Goal: Navigation & Orientation: Go to known website

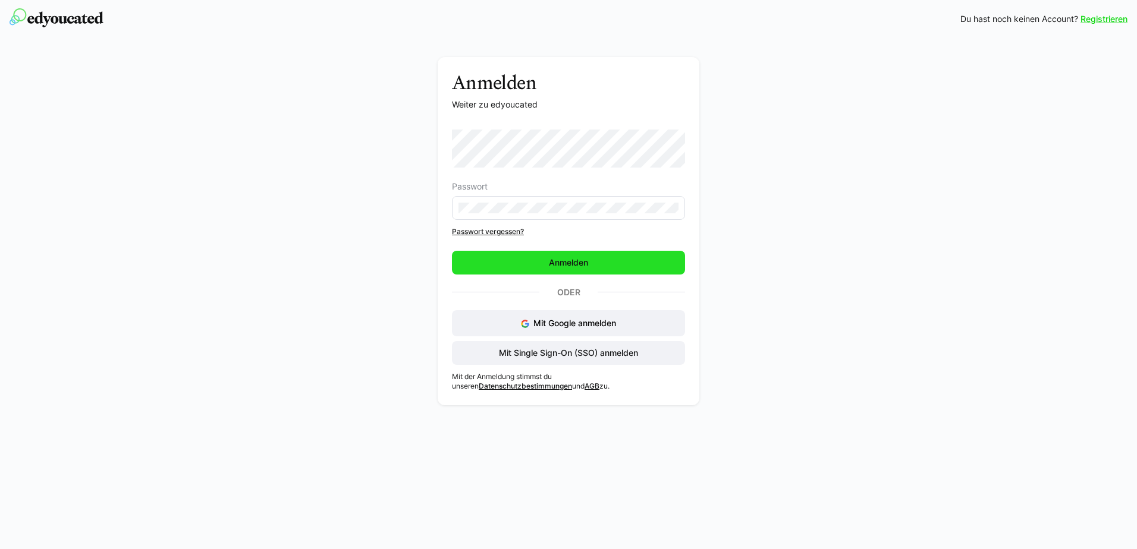
click at [580, 266] on span "Anmelden" at bounding box center [568, 263] width 43 height 12
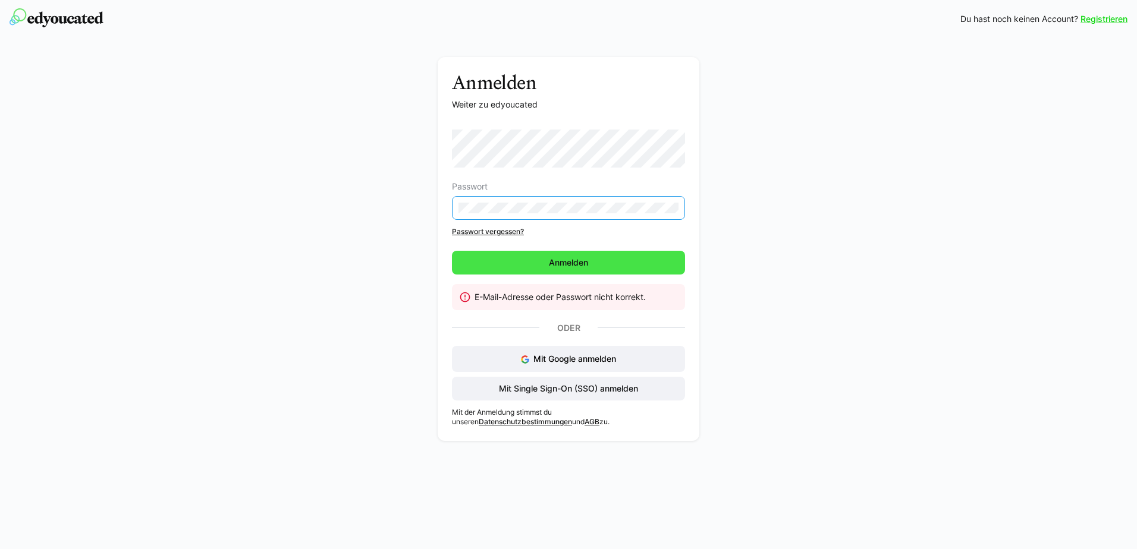
click at [571, 274] on span "Anmelden" at bounding box center [568, 263] width 233 height 24
click at [515, 230] on link "Passwort vergessen?" at bounding box center [568, 232] width 233 height 10
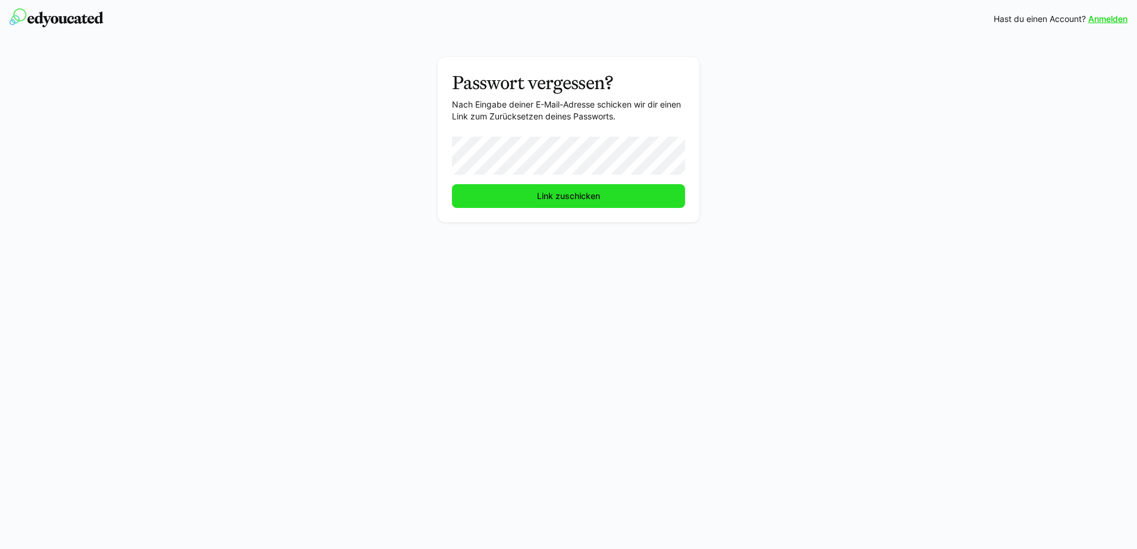
click at [578, 198] on span "Link zuschicken" at bounding box center [568, 196] width 67 height 12
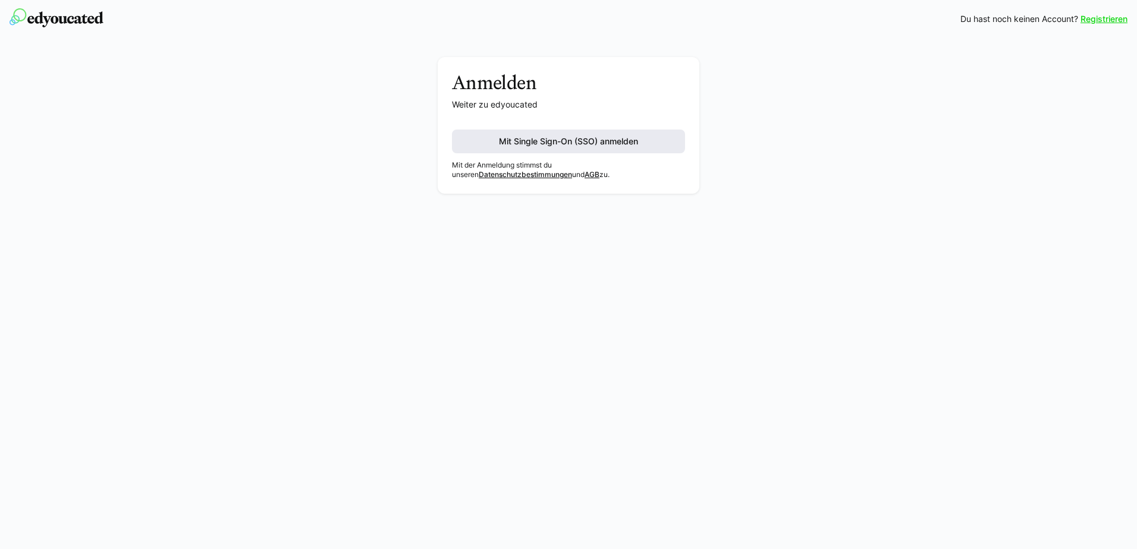
click at [538, 144] on span "Mit Single Sign-On (SSO) anmelden" at bounding box center [568, 142] width 143 height 12
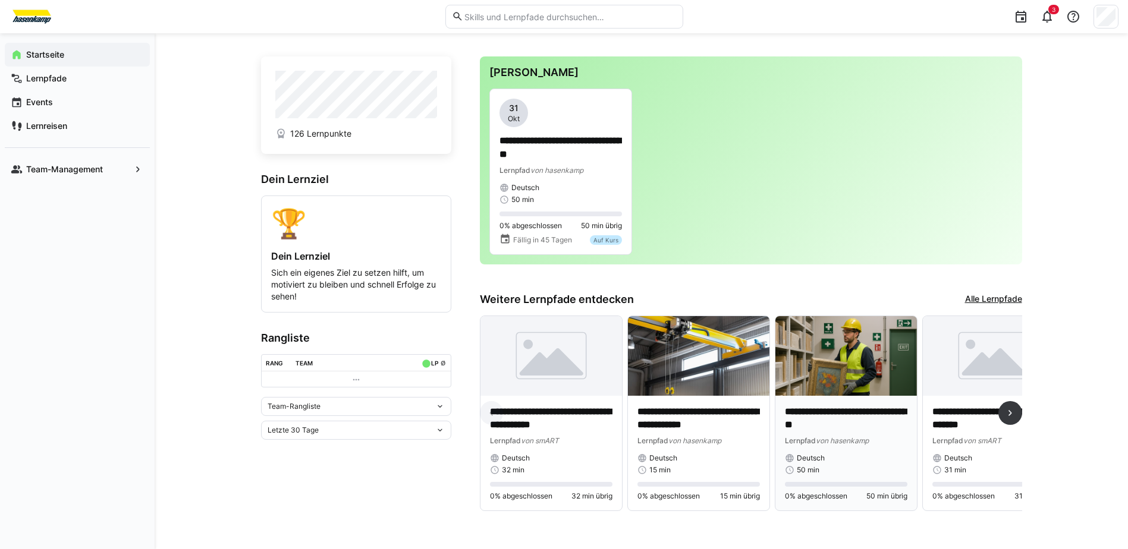
scroll to position [15, 0]
